Goal: Transaction & Acquisition: Purchase product/service

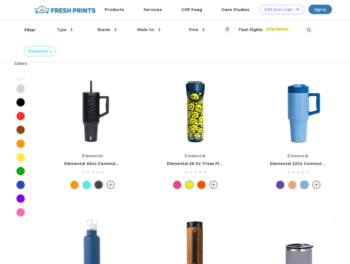
scroll to position [0, 0]
click at [280, 9] on link "Add your Logo Design Tool" at bounding box center [281, 10] width 45 height 10
click at [0, 0] on div "Design Tool" at bounding box center [0, 0] width 0 height 0
click at [295, 9] on link "Add your Logo Design Tool" at bounding box center [281, 10] width 45 height 10
click at [26, 30] on div "Filter" at bounding box center [29, 30] width 11 height 6
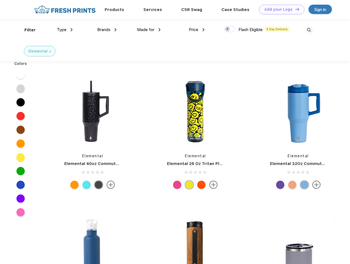
click at [65, 30] on span "Type" at bounding box center [62, 29] width 10 height 5
click at [107, 30] on span "Brands" at bounding box center [103, 29] width 13 height 5
click at [149, 30] on span "Made for" at bounding box center [145, 29] width 17 height 5
click at [197, 30] on span "Price" at bounding box center [194, 29] width 10 height 5
click at [230, 29] on div at bounding box center [229, 29] width 11 height 6
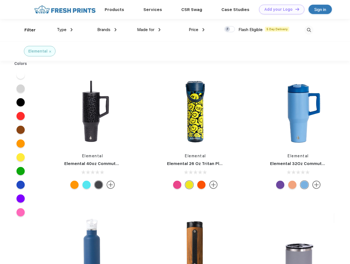
click at [228, 29] on input "checkbox" at bounding box center [226, 28] width 4 height 4
click at [309, 30] on img at bounding box center [308, 30] width 9 height 9
